Goal: Task Accomplishment & Management: Manage account settings

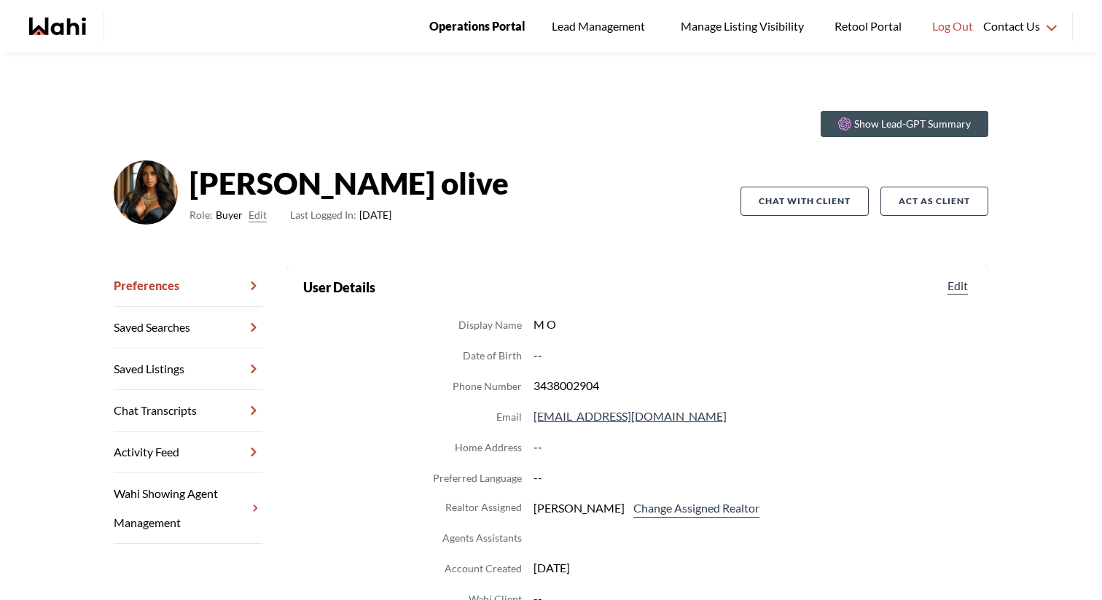
click at [510, 23] on span "Operations Portal" at bounding box center [477, 26] width 96 height 19
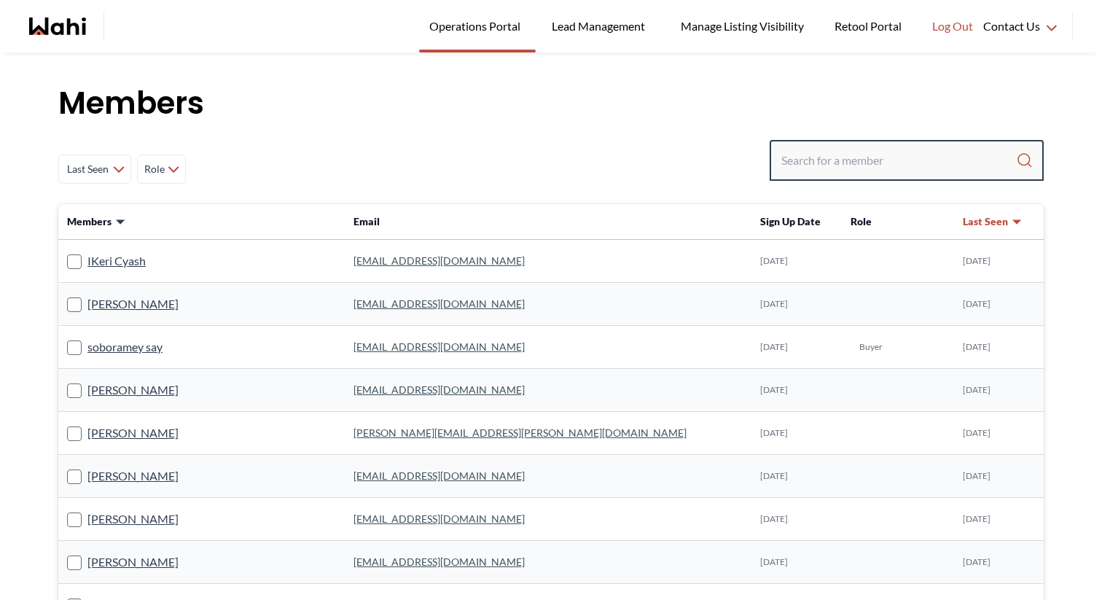
click at [836, 165] on input "Search input" at bounding box center [899, 160] width 235 height 26
type input "say"
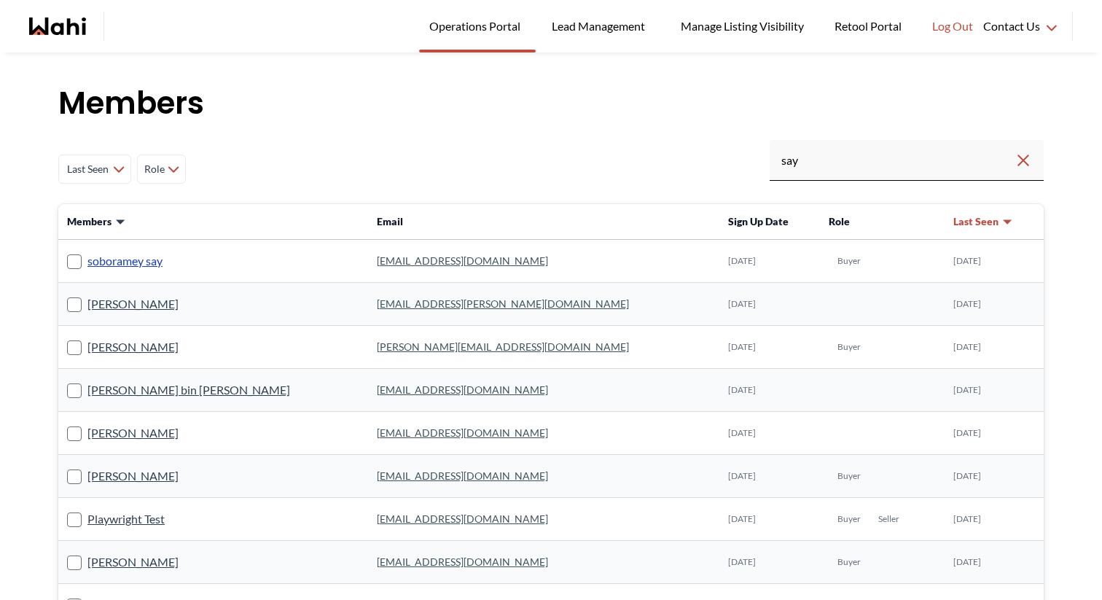
click at [139, 254] on link "soboramey say" at bounding box center [124, 261] width 75 height 19
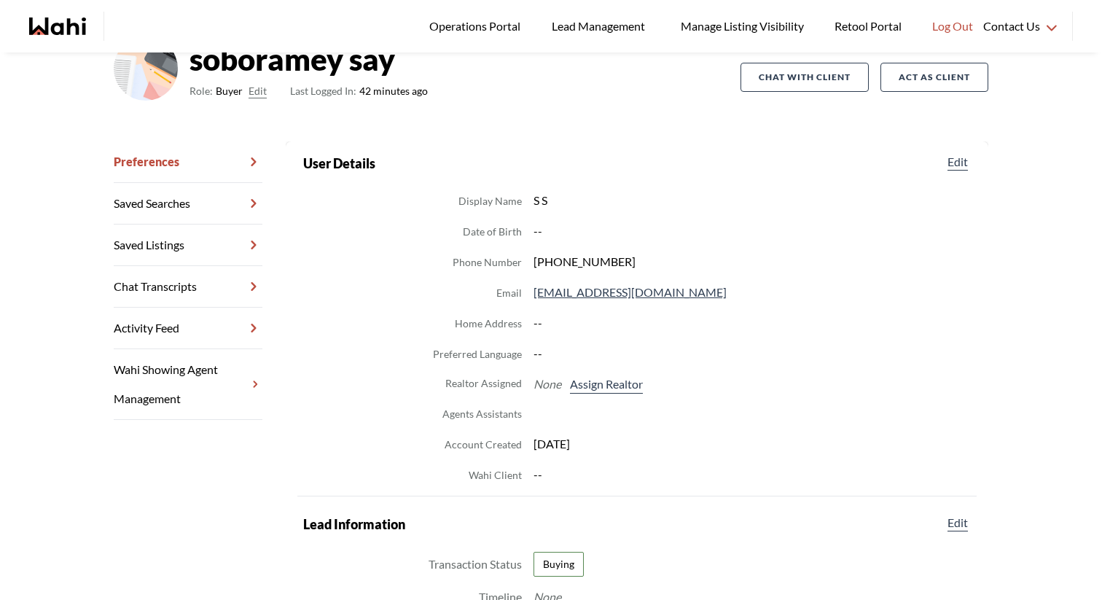
scroll to position [141, 0]
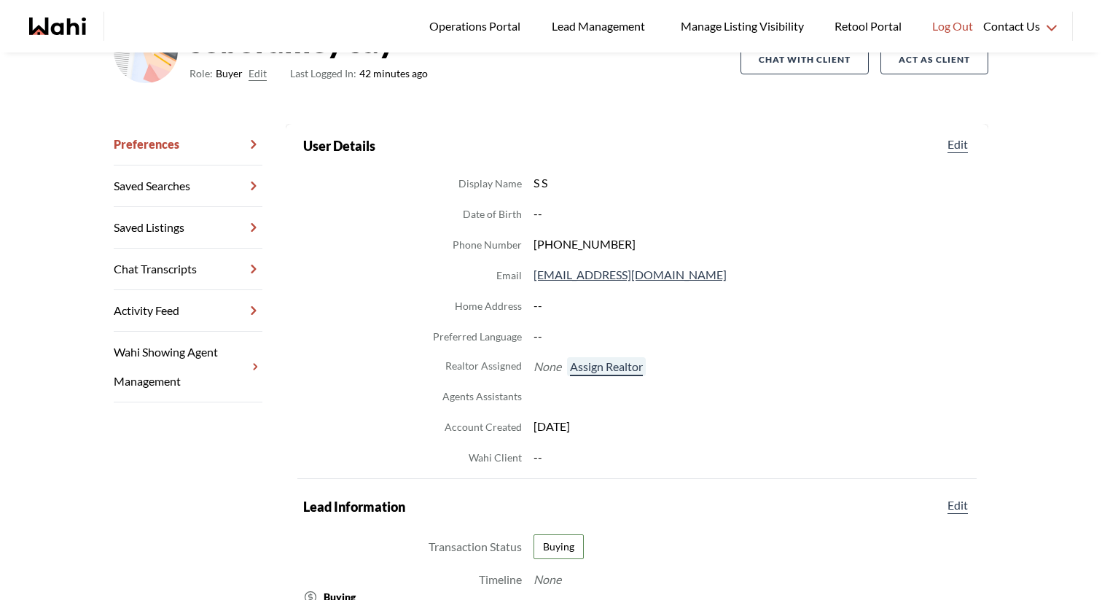
click at [625, 370] on button "Assign Realtor" at bounding box center [606, 366] width 79 height 19
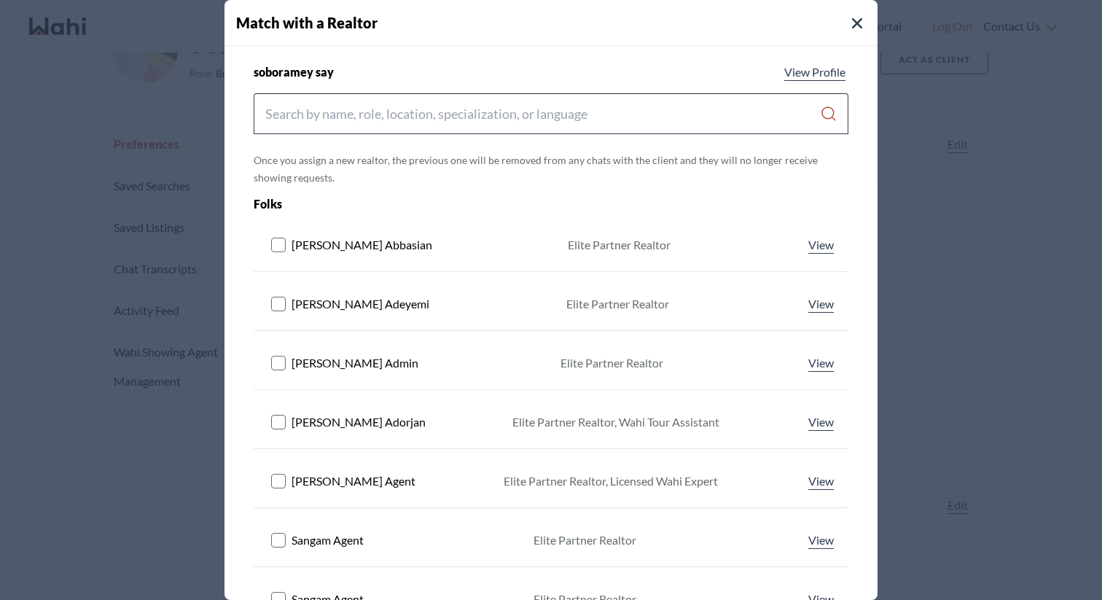
click at [587, 122] on input "Search input" at bounding box center [542, 114] width 555 height 26
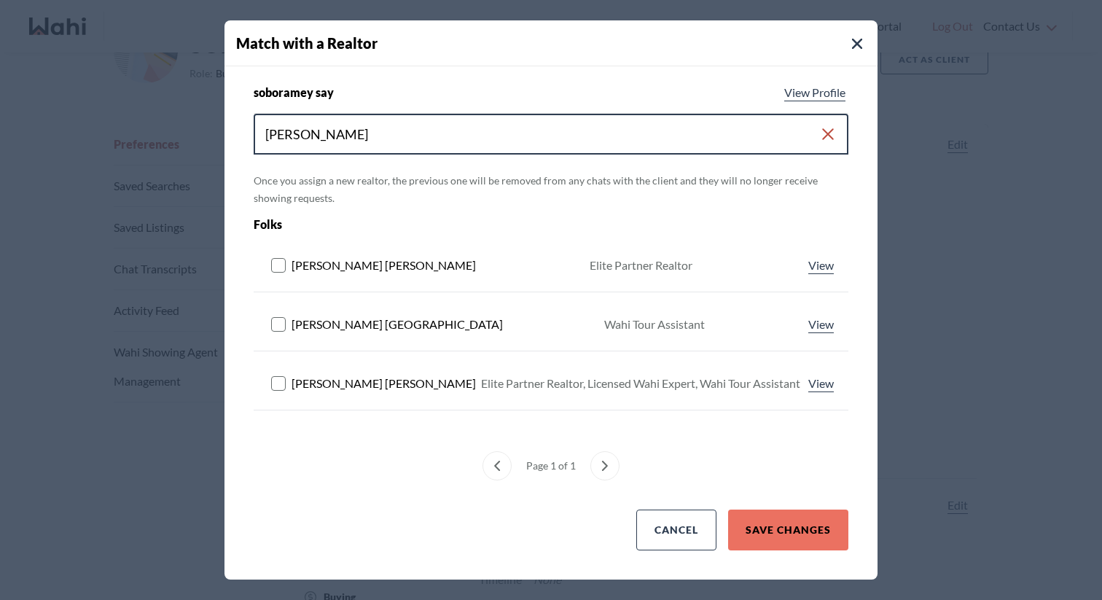
type input "[PERSON_NAME]"
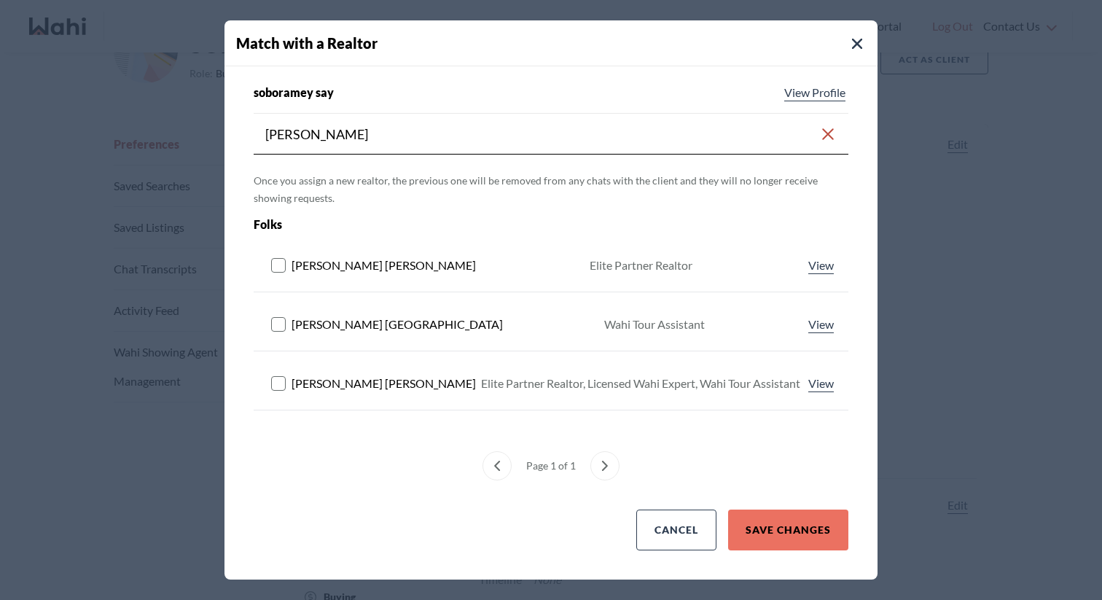
click at [276, 387] on rect at bounding box center [279, 384] width 14 height 14
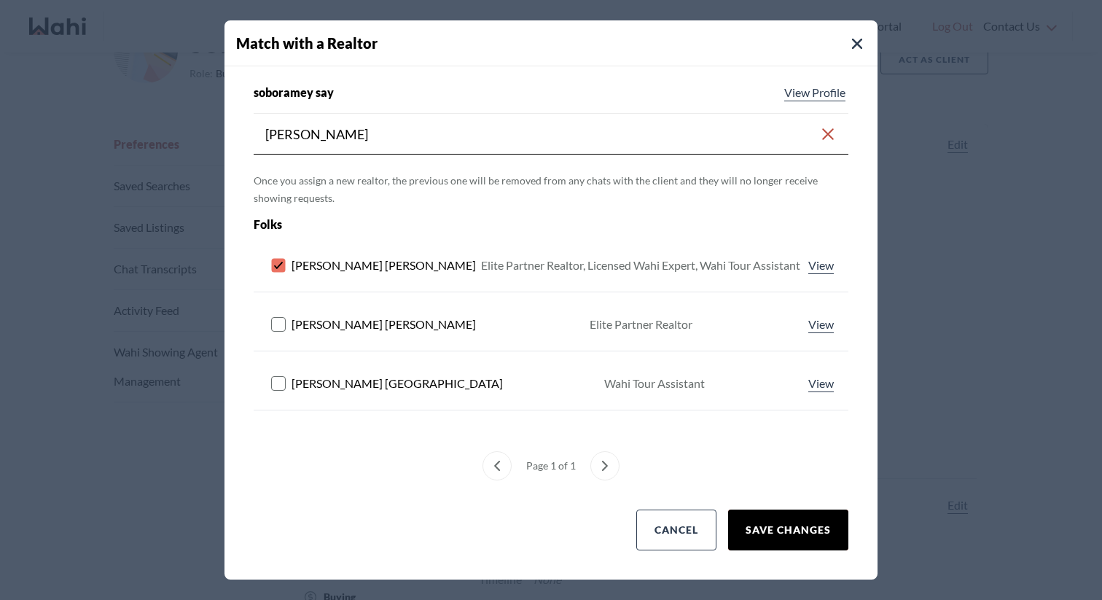
click at [801, 538] on button "Save Changes" at bounding box center [788, 530] width 120 height 41
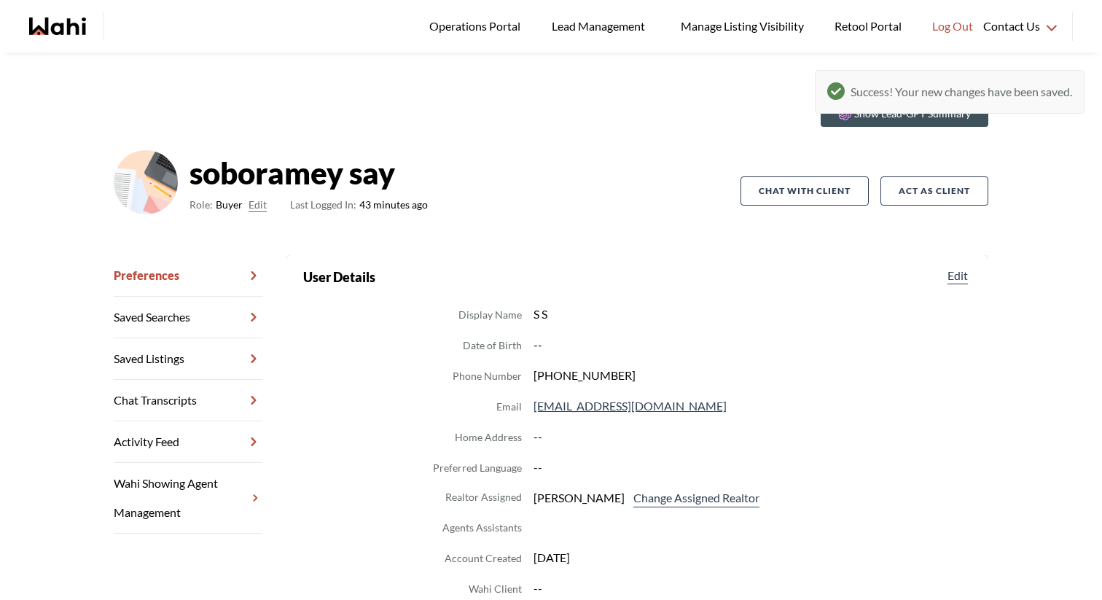
scroll to position [9, 0]
